Goal: Information Seeking & Learning: Learn about a topic

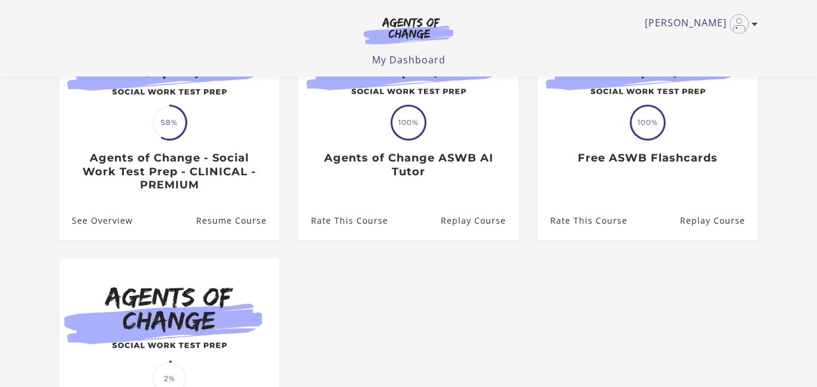
scroll to position [176, 0]
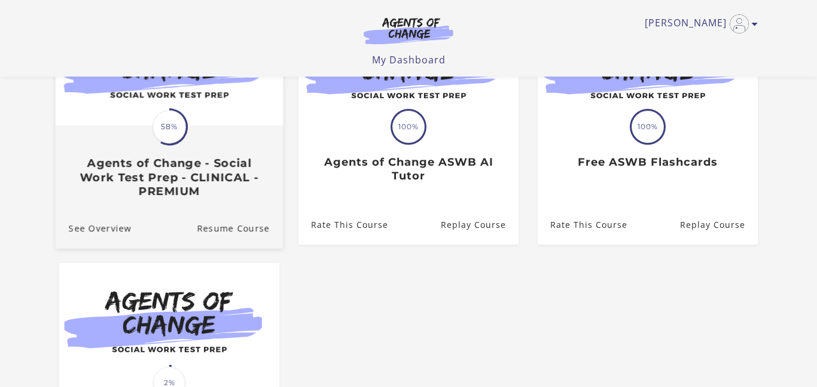
click at [151, 184] on h3 "Agents of Change - Social Work Test Prep - CLINICAL - PREMIUM" at bounding box center [169, 177] width 201 height 42
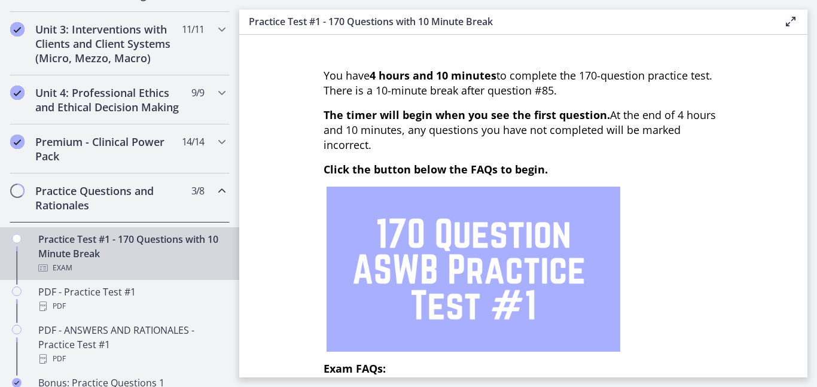
scroll to position [451, 0]
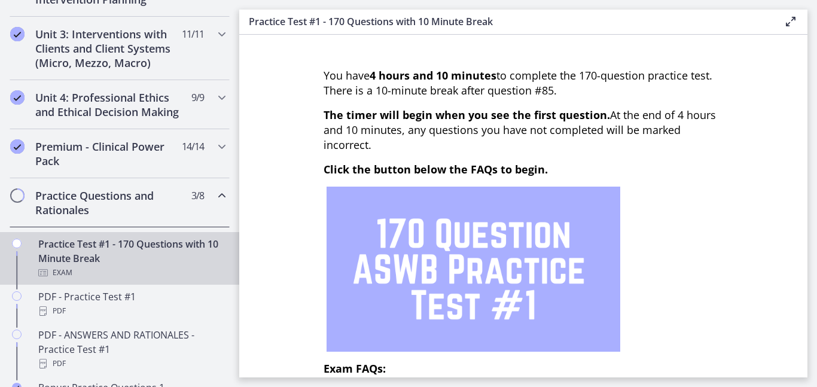
click at [150, 200] on h2 "Practice Questions and Rationales" at bounding box center [108, 203] width 146 height 29
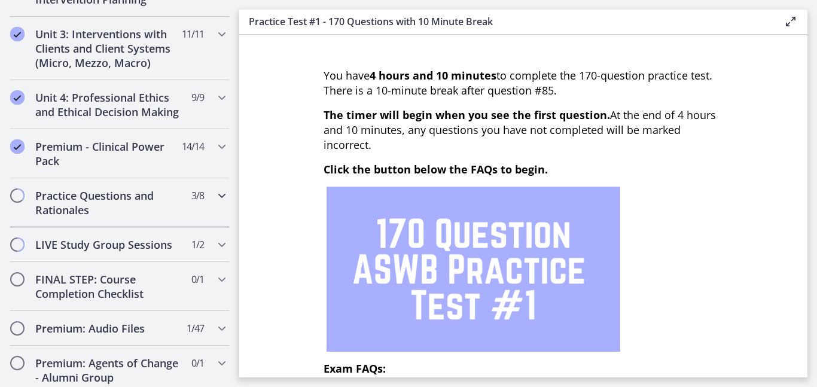
click at [150, 200] on h2 "Practice Questions and Rationales" at bounding box center [108, 203] width 146 height 29
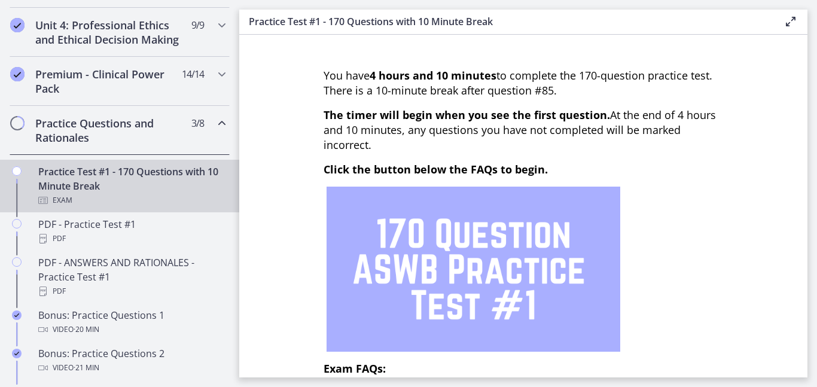
scroll to position [517, 0]
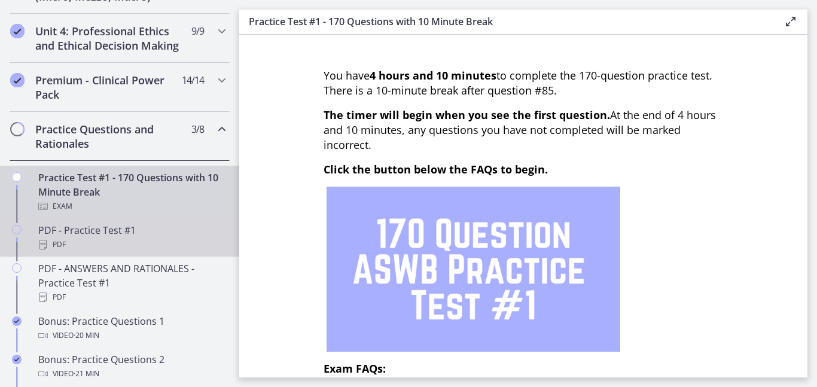
click at [124, 230] on div "PDF - Practice Test #1 PDF" at bounding box center [131, 237] width 187 height 29
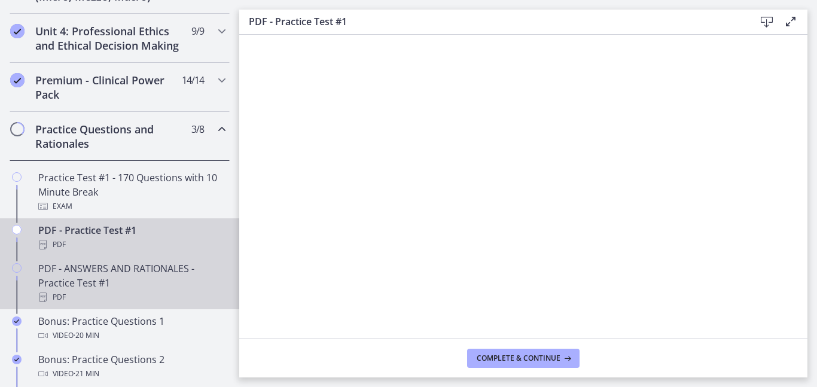
click at [172, 282] on div "PDF - ANSWERS AND RATIONALES - Practice Test #1 PDF" at bounding box center [131, 283] width 187 height 43
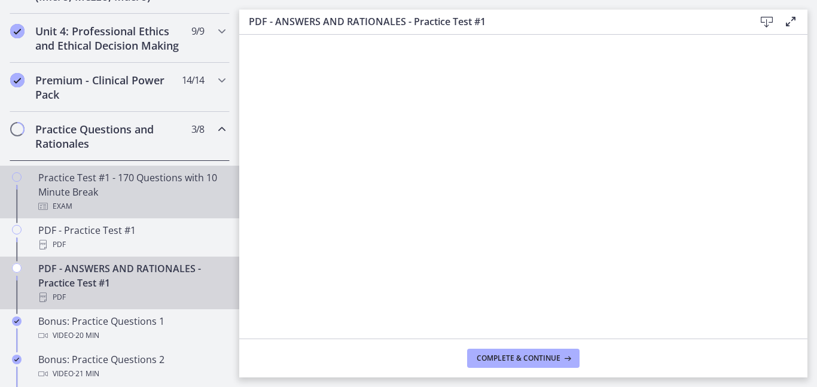
click at [94, 193] on div "Practice Test #1 - 170 Questions with 10 Minute Break Exam" at bounding box center [131, 192] width 187 height 43
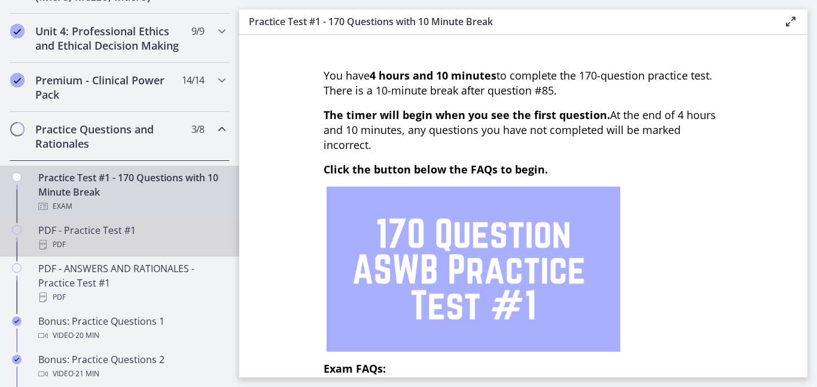
click at [100, 244] on div "PDF" at bounding box center [131, 245] width 187 height 14
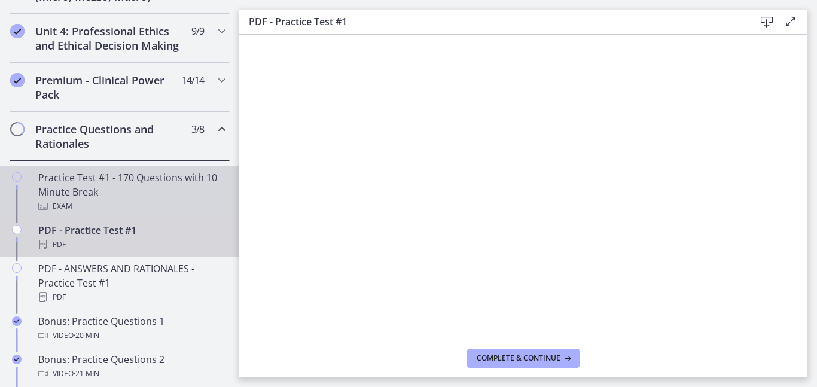
click at [103, 199] on div "Exam" at bounding box center [131, 206] width 187 height 14
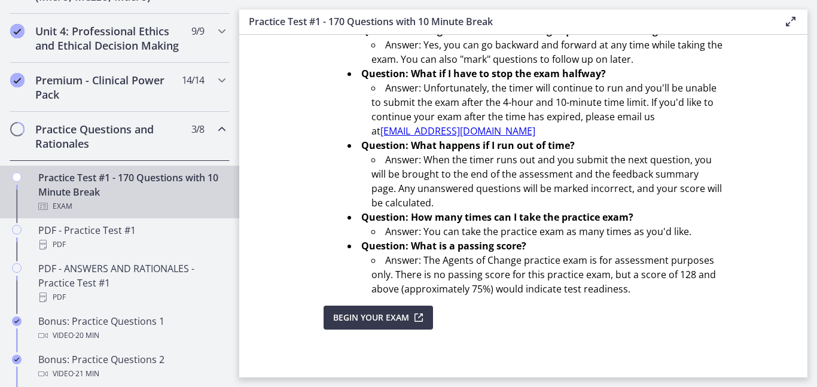
scroll to position [455, 0]
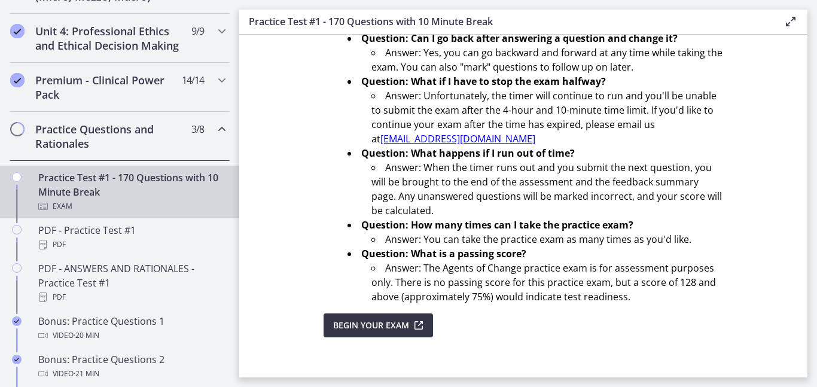
click at [367, 329] on span "Begin Your Exam" at bounding box center [371, 325] width 76 height 14
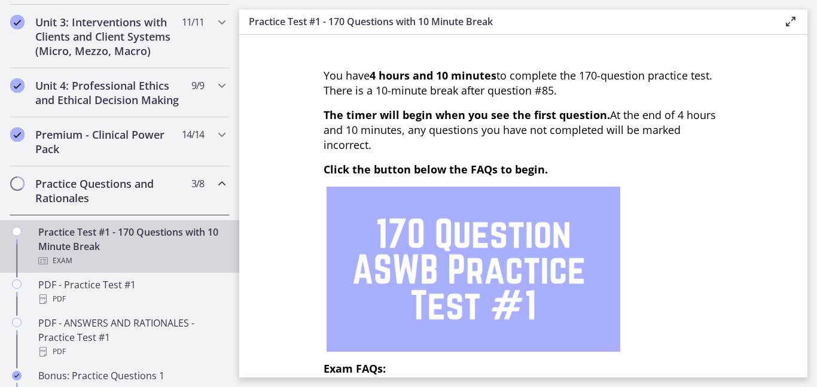
scroll to position [457, 0]
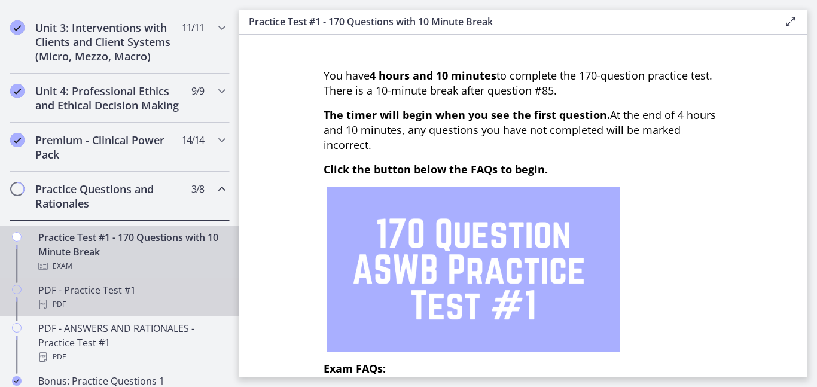
click at [130, 291] on div "PDF - Practice Test #1 PDF" at bounding box center [131, 297] width 187 height 29
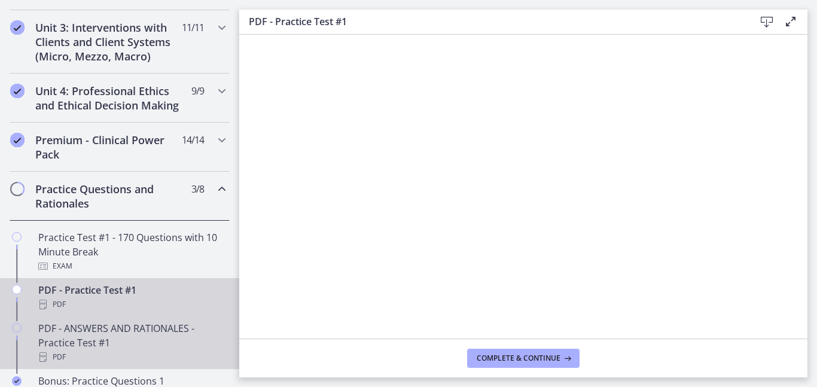
click at [174, 324] on div "PDF - ANSWERS AND RATIONALES - Practice Test #1 PDF" at bounding box center [131, 342] width 187 height 43
